Goal: Find specific page/section: Find specific page/section

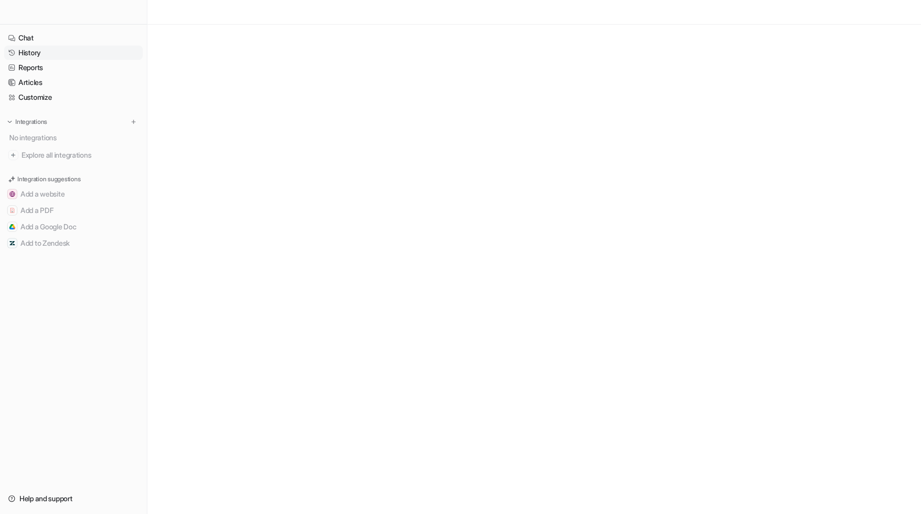
click at [21, 51] on link "History" at bounding box center [73, 53] width 139 height 14
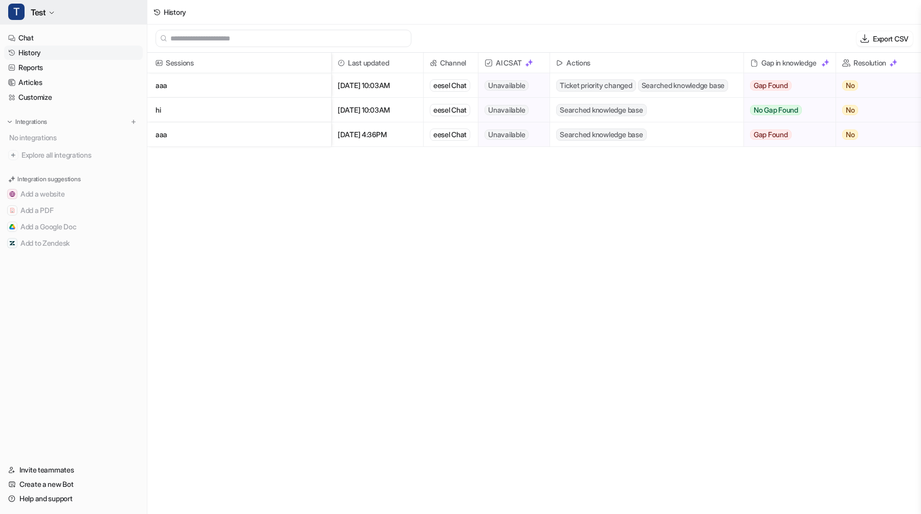
click at [52, 5] on button "T Test" at bounding box center [73, 12] width 147 height 25
click at [52, 9] on button "T Test" at bounding box center [73, 12] width 147 height 25
click at [47, 54] on div "D Default Bot" at bounding box center [38, 56] width 48 height 11
